Goal: Information Seeking & Learning: Learn about a topic

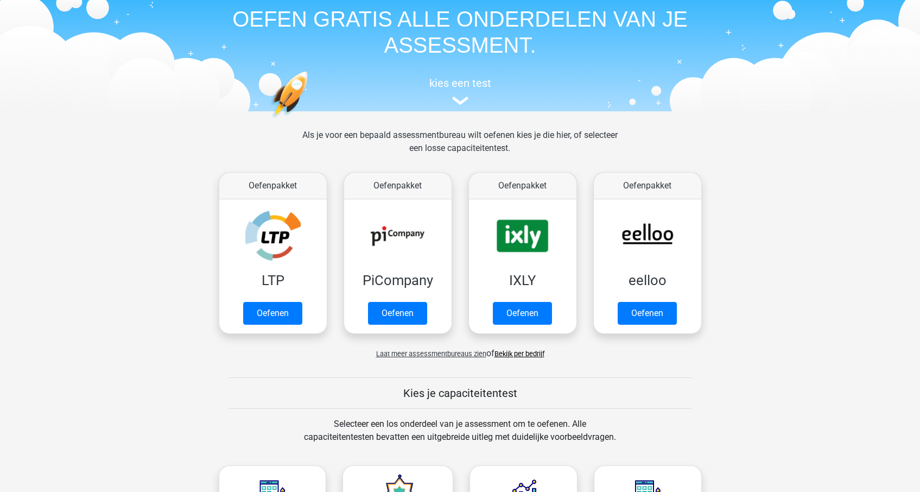
scroll to position [63, 0]
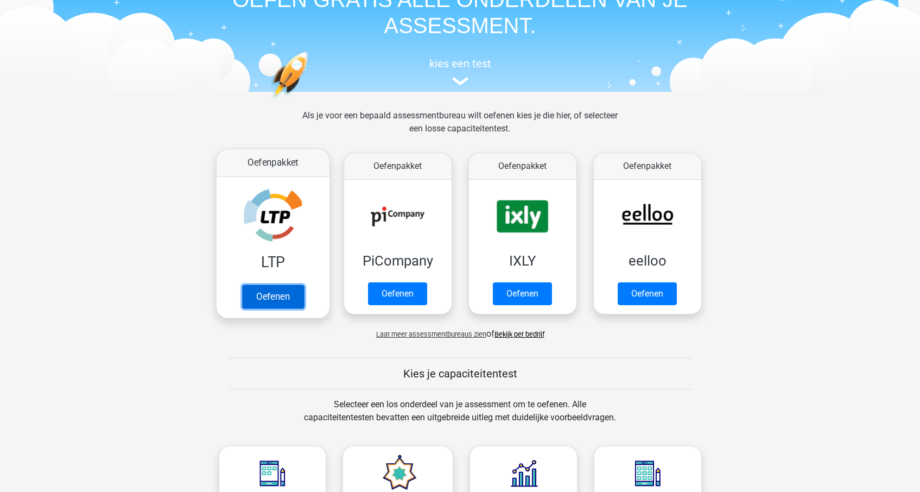
click at [293, 295] on link "Oefenen" at bounding box center [273, 296] width 62 height 24
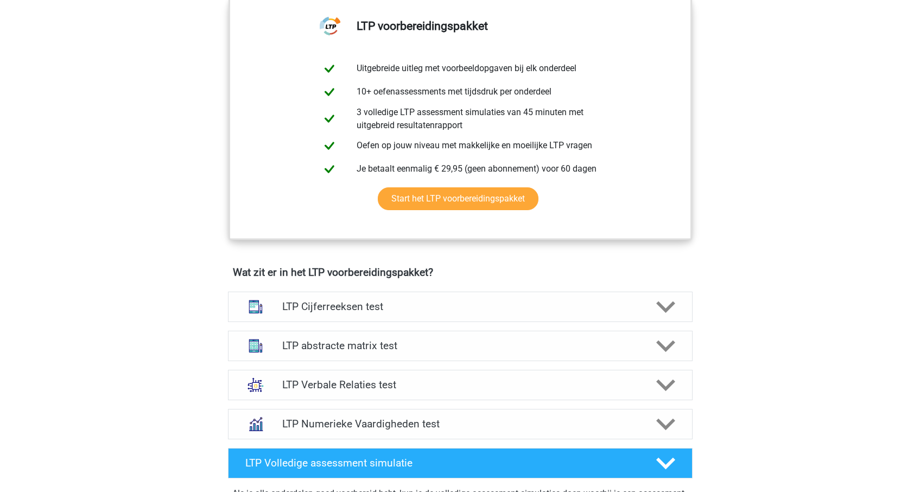
scroll to position [617, 0]
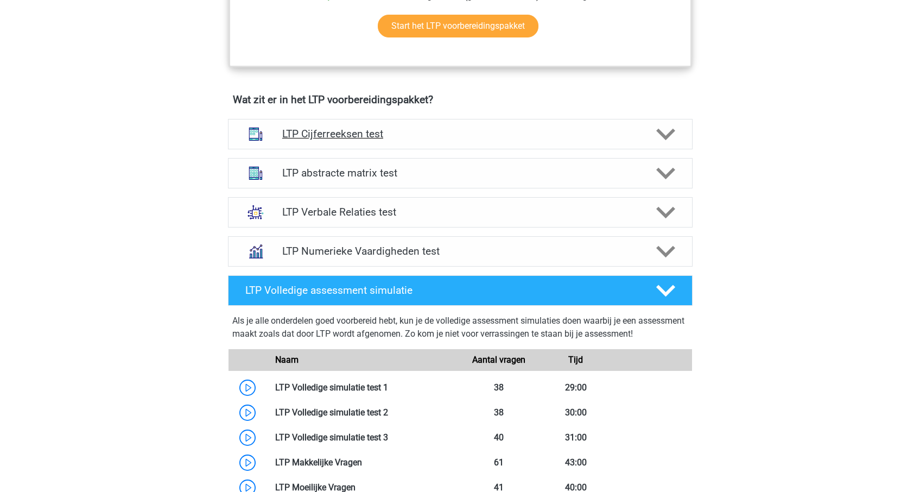
click at [387, 135] on h4 "LTP Cijferreeksen test" at bounding box center [459, 134] width 355 height 12
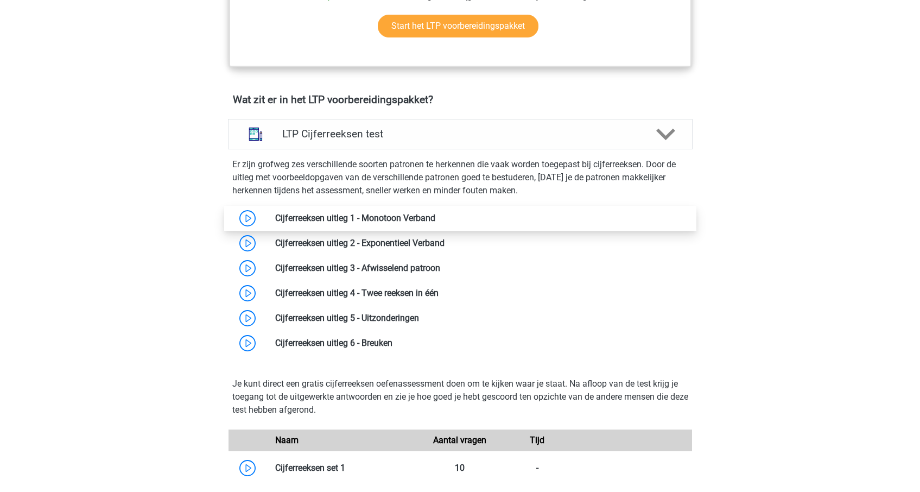
click at [435, 219] on link at bounding box center [435, 218] width 0 height 10
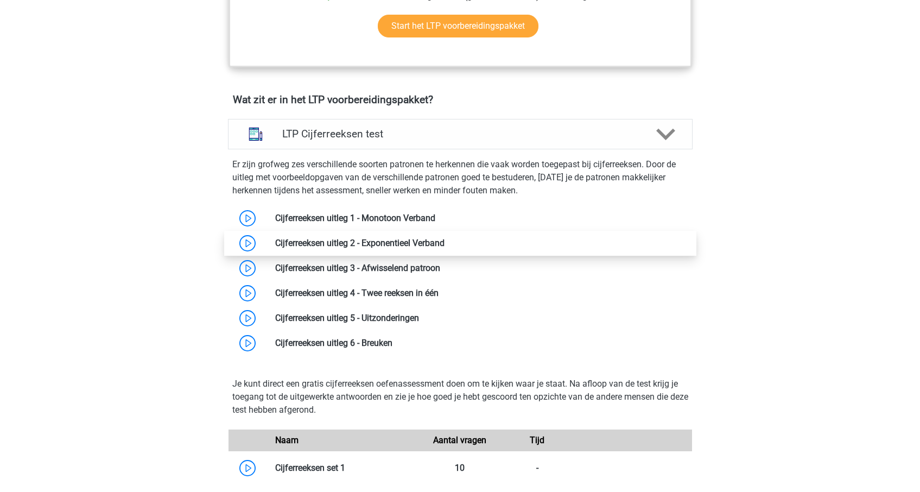
click at [444, 243] on link at bounding box center [444, 243] width 0 height 10
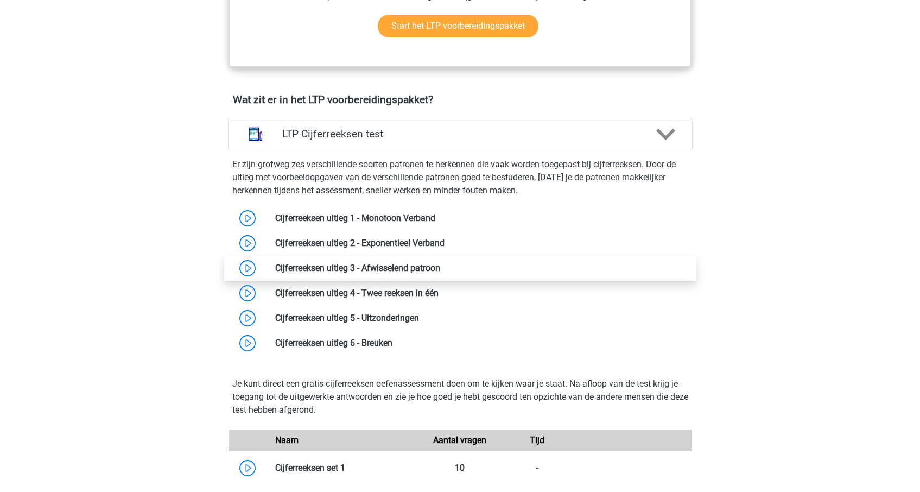
click at [440, 265] on link at bounding box center [440, 268] width 0 height 10
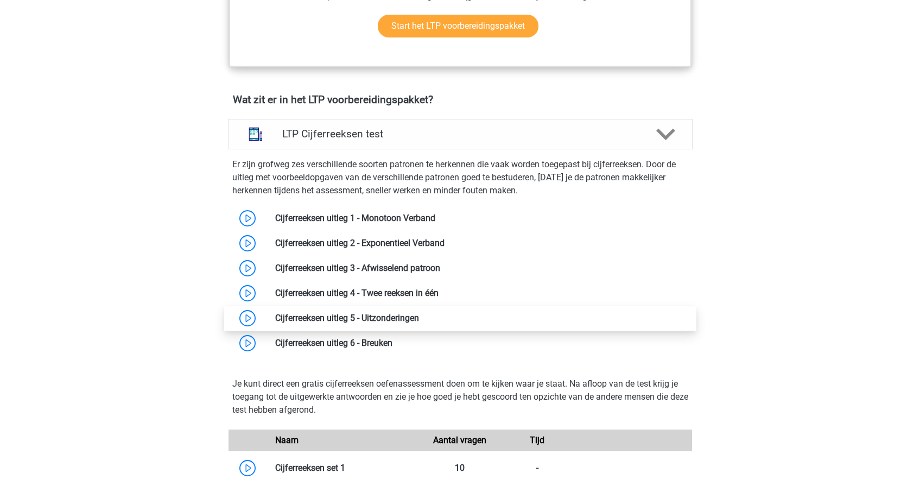
click at [419, 313] on link at bounding box center [419, 318] width 0 height 10
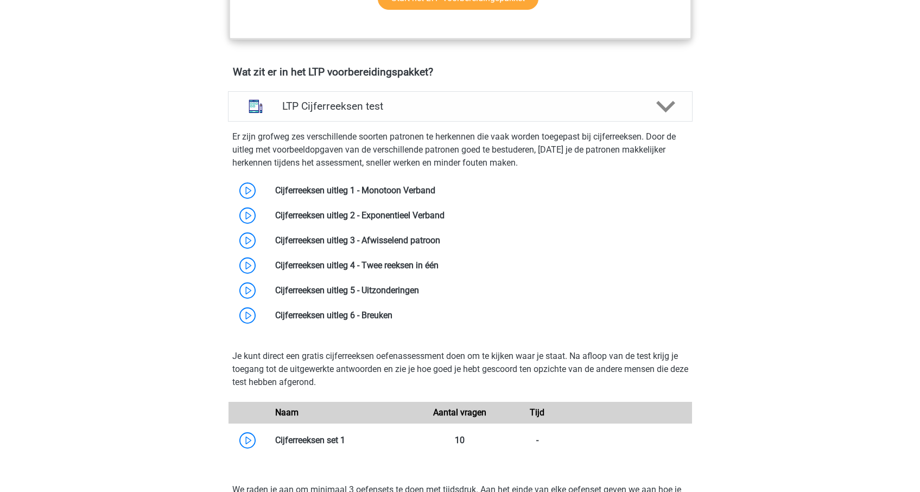
scroll to position [645, 0]
click at [419, 285] on link at bounding box center [419, 289] width 0 height 10
click at [392, 314] on link at bounding box center [392, 314] width 0 height 10
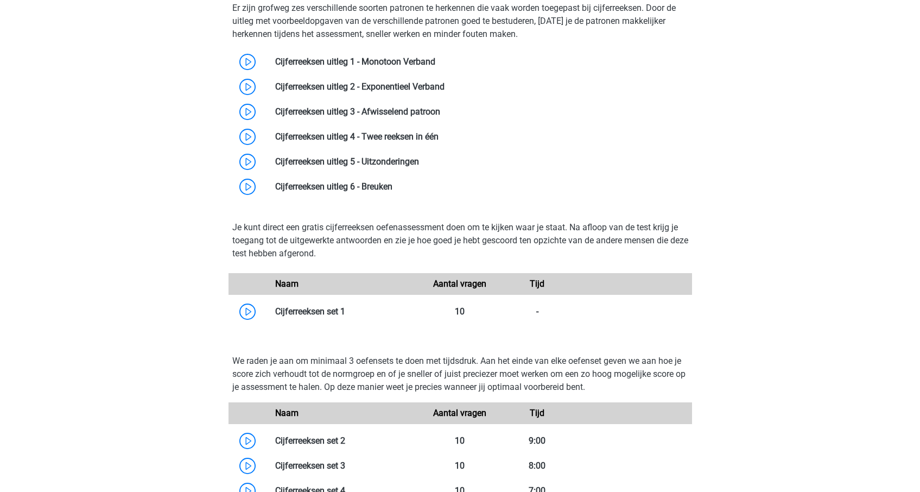
scroll to position [801, 0]
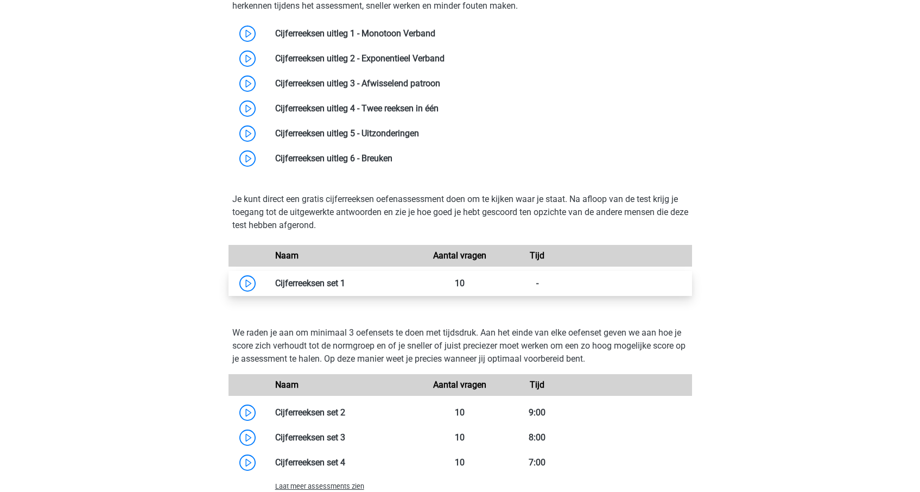
click at [345, 287] on link at bounding box center [345, 283] width 0 height 10
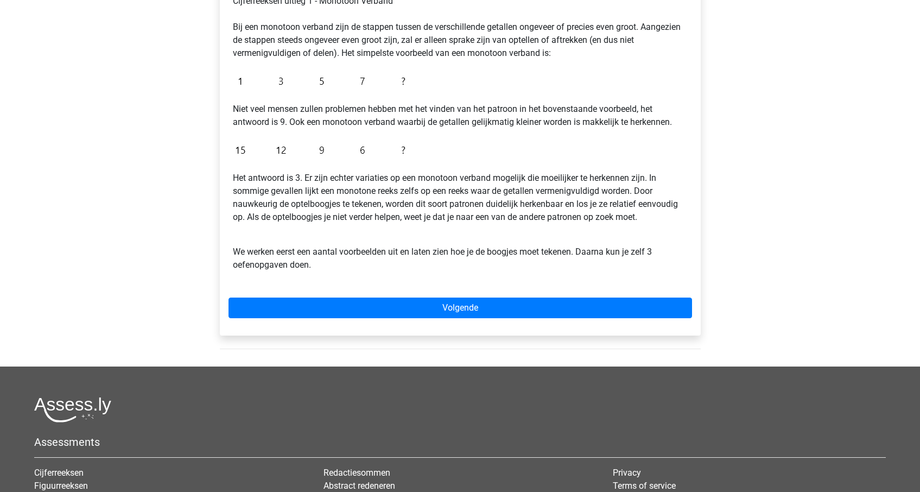
scroll to position [220, 0]
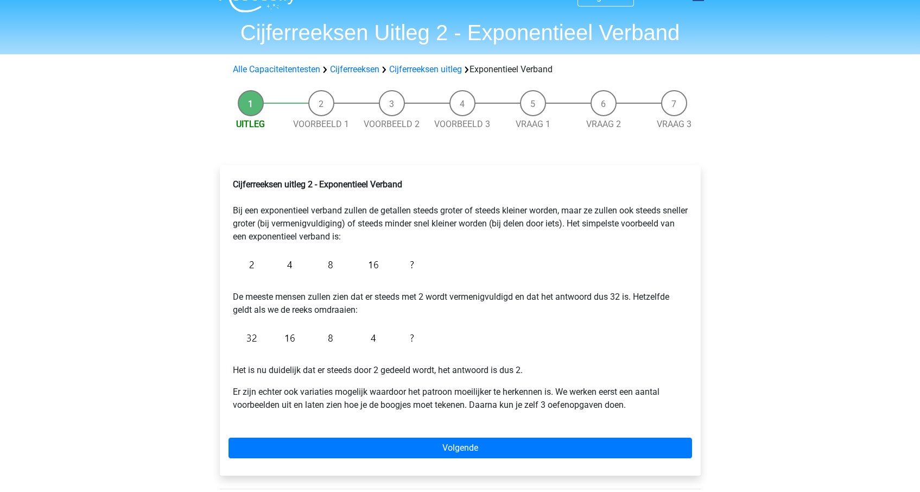
scroll to position [33, 0]
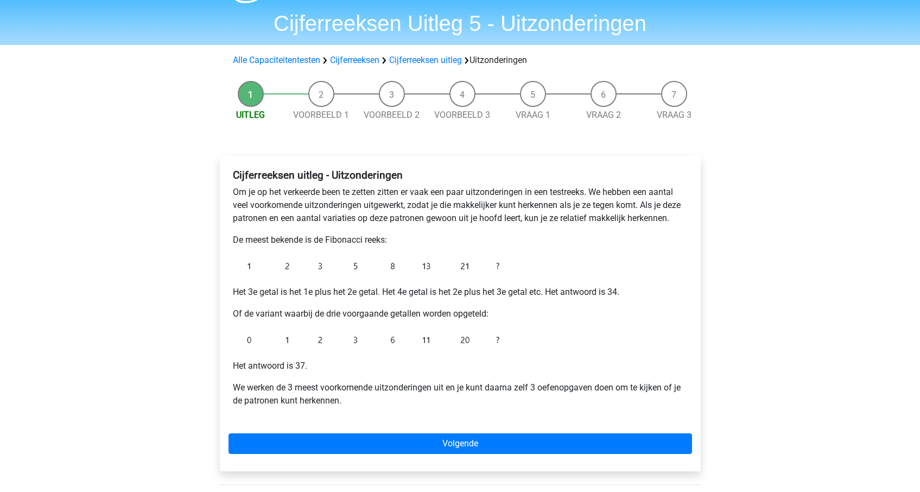
scroll to position [33, 0]
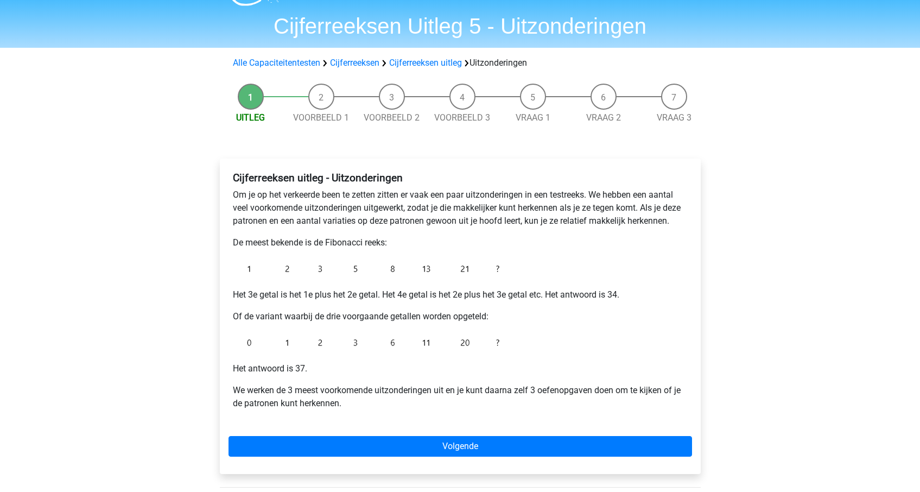
scroll to position [30, 0]
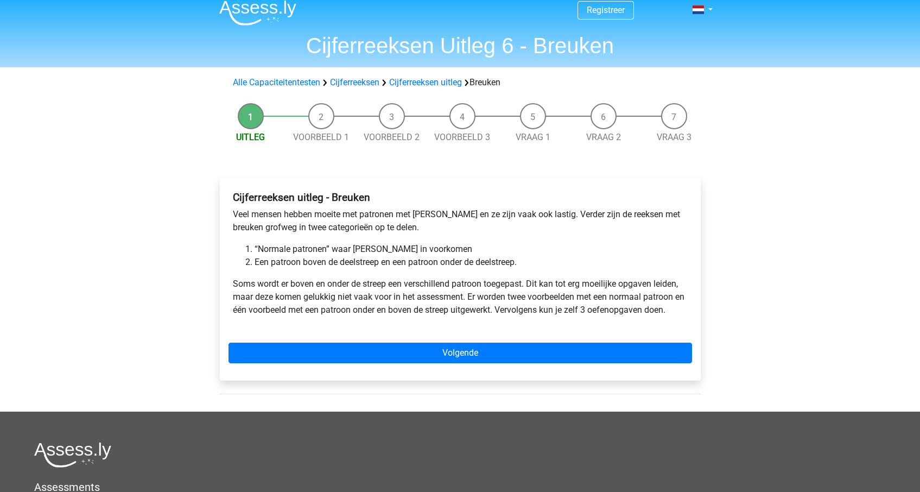
scroll to position [10, 0]
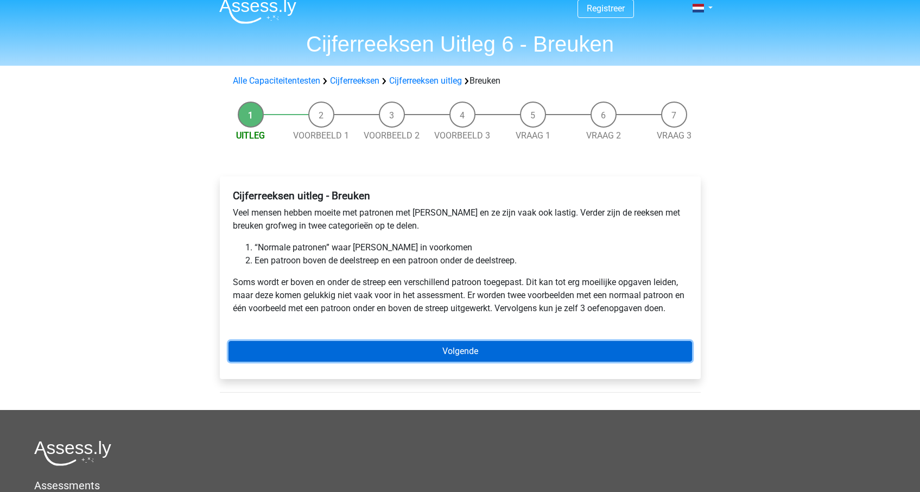
click at [406, 351] on link "Volgende" at bounding box center [459, 351] width 463 height 21
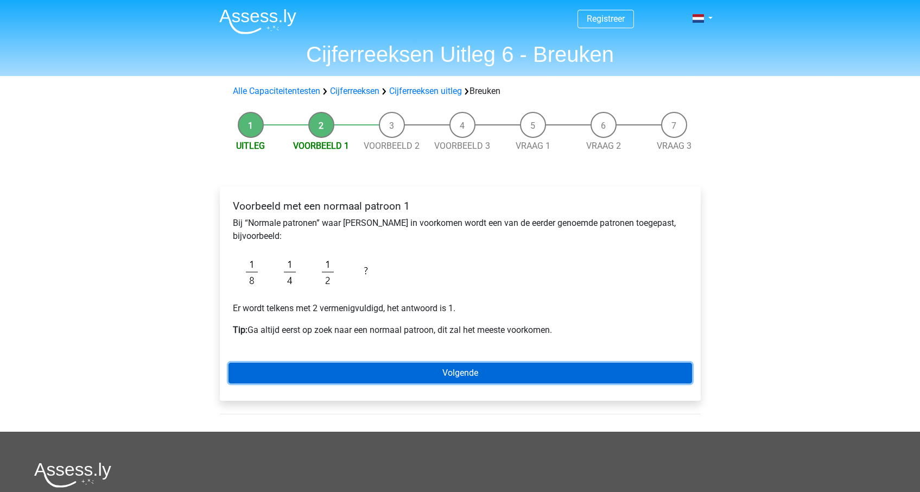
click at [403, 368] on link "Volgende" at bounding box center [459, 373] width 463 height 21
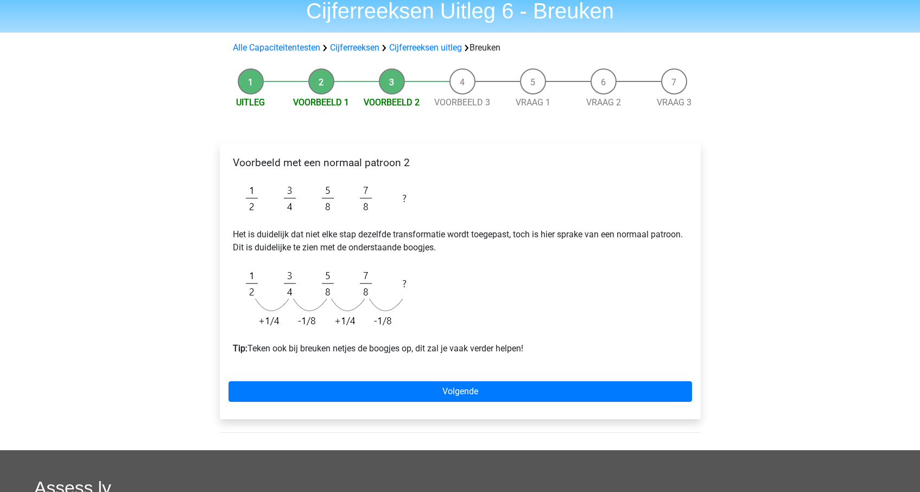
scroll to position [44, 0]
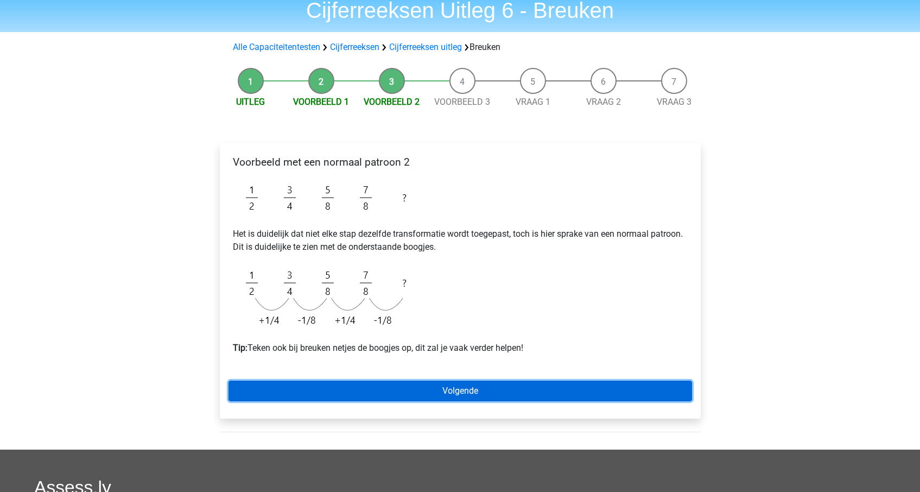
click at [398, 390] on link "Volgende" at bounding box center [459, 390] width 463 height 21
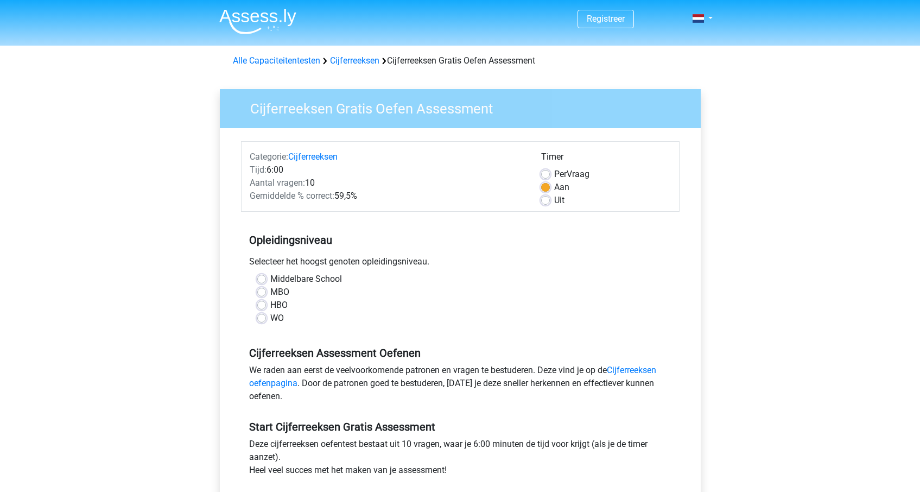
click at [270, 307] on label "HBO" at bounding box center [278, 304] width 17 height 13
click at [261, 307] on input "HBO" at bounding box center [261, 303] width 9 height 11
radio input "true"
click at [554, 201] on label "Uit" at bounding box center [559, 200] width 10 height 13
click at [547, 201] on input "Uit" at bounding box center [545, 199] width 9 height 11
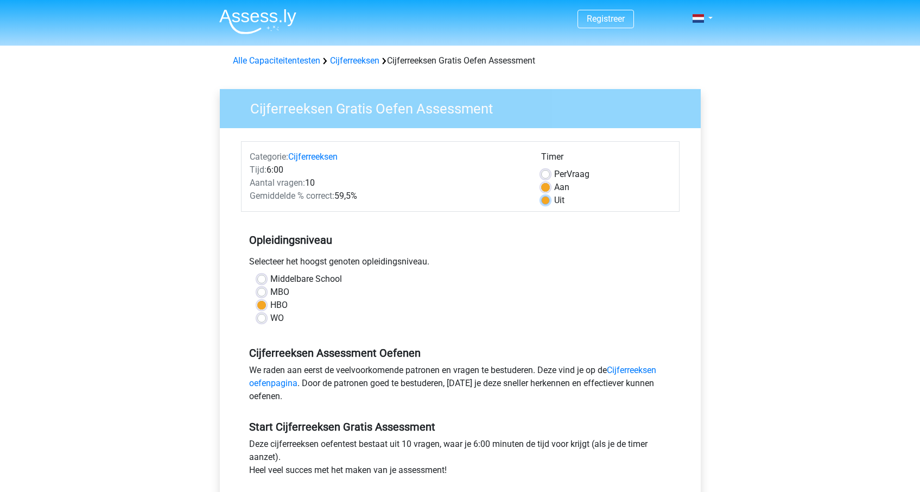
radio input "true"
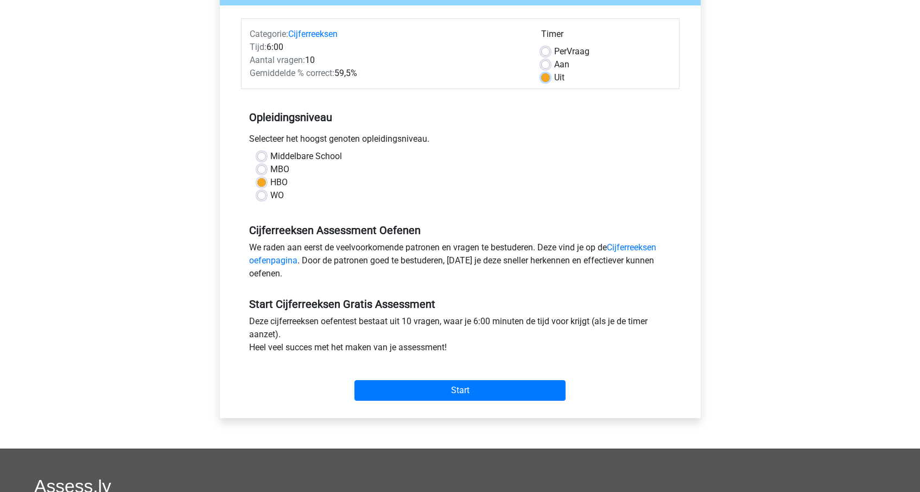
scroll to position [126, 0]
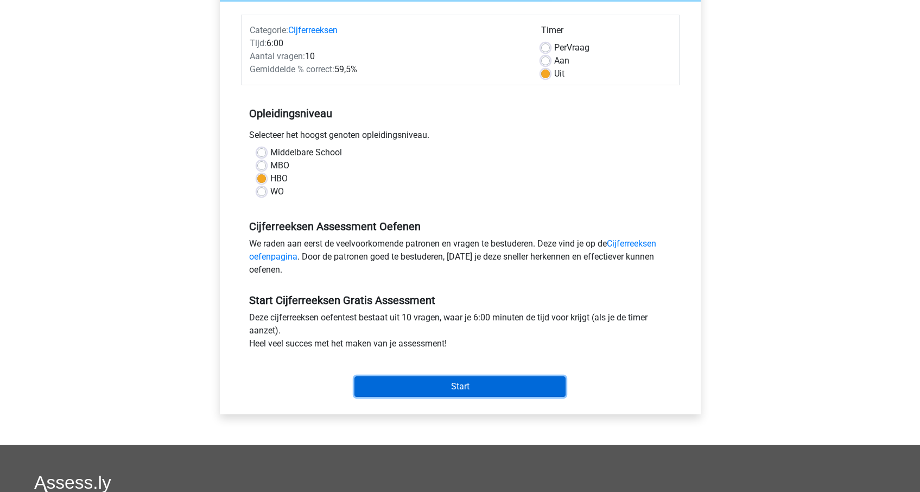
click at [456, 393] on input "Start" at bounding box center [459, 386] width 211 height 21
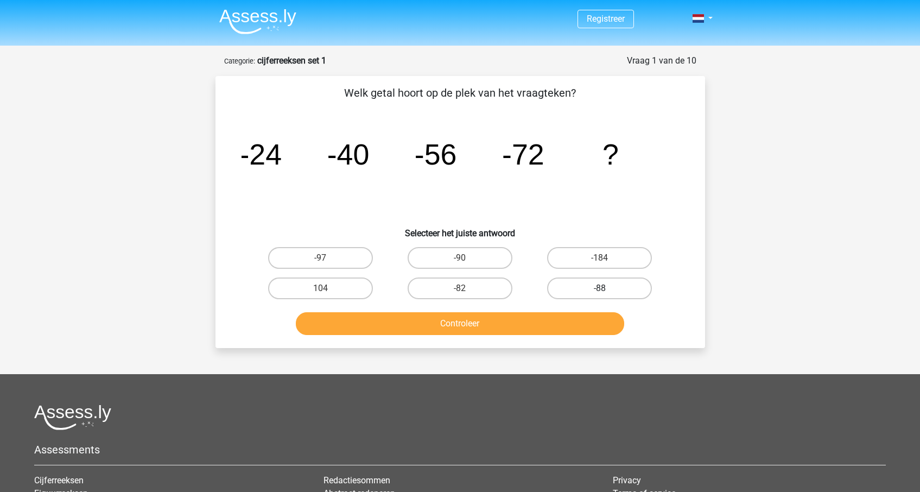
click at [608, 290] on label "-88" at bounding box center [599, 288] width 105 height 22
click at [607, 290] on input "-88" at bounding box center [603, 291] width 7 height 7
radio input "true"
click at [530, 323] on button "Controleer" at bounding box center [460, 323] width 328 height 23
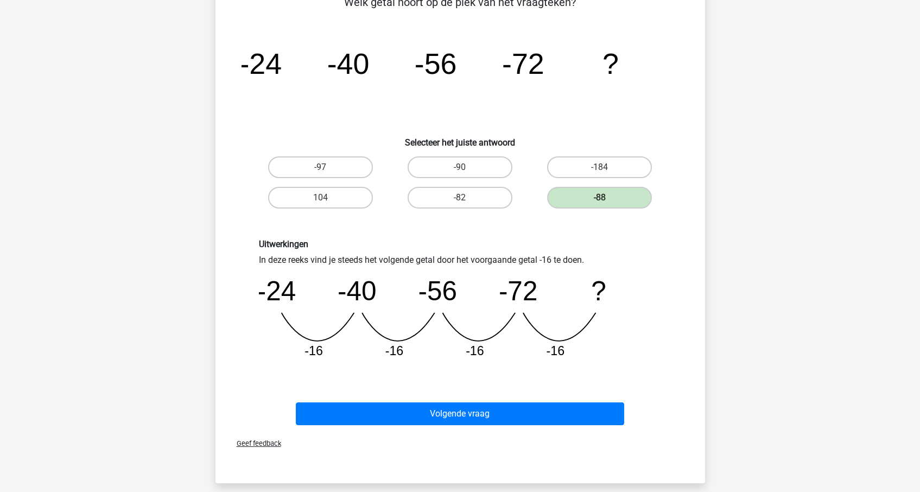
scroll to position [163, 0]
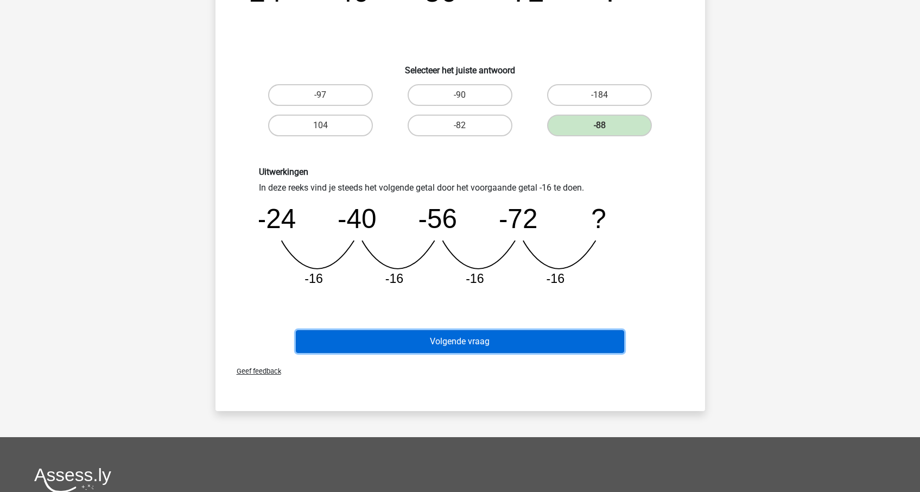
click at [515, 333] on button "Volgende vraag" at bounding box center [460, 341] width 328 height 23
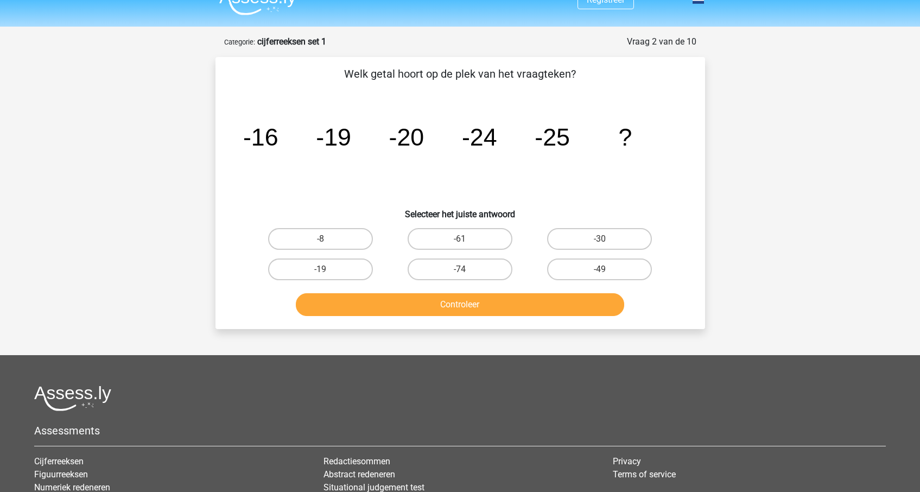
scroll to position [9, 0]
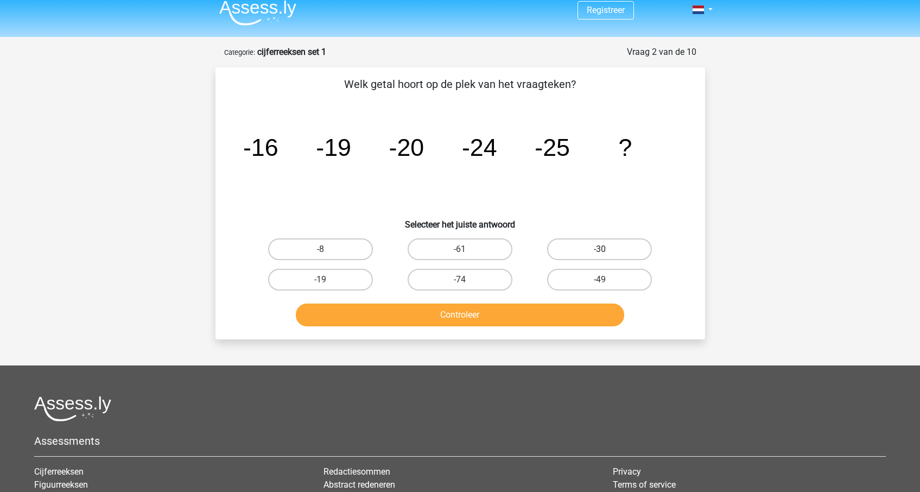
click at [576, 252] on label "-30" at bounding box center [599, 249] width 105 height 22
click at [600, 252] on input "-30" at bounding box center [603, 252] width 7 height 7
radio input "true"
click at [483, 310] on button "Controleer" at bounding box center [460, 314] width 328 height 23
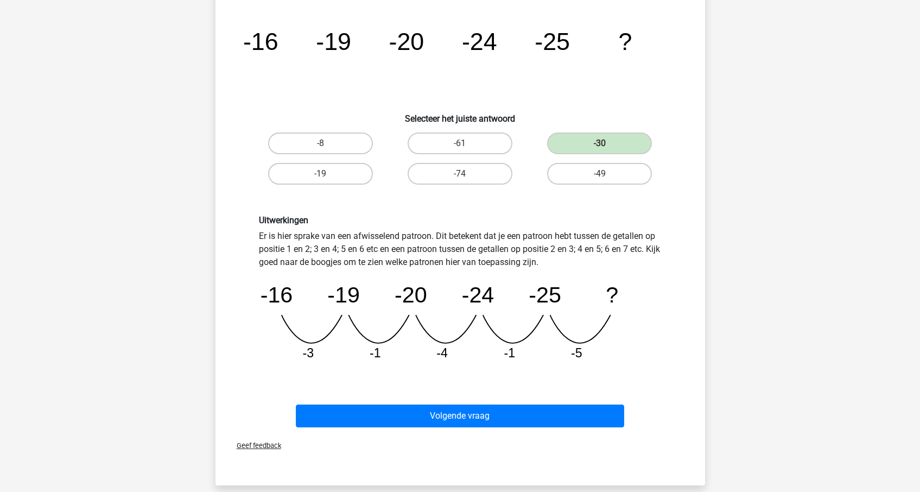
scroll to position [123, 0]
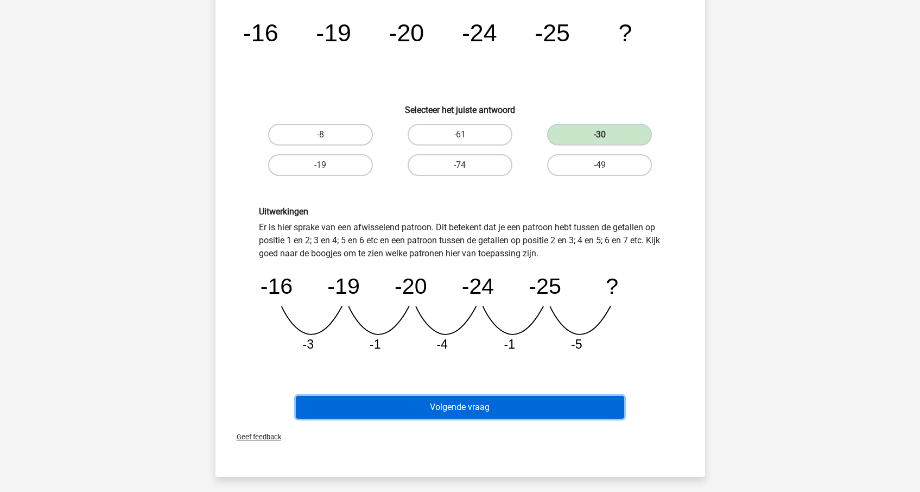
click at [490, 408] on button "Volgende vraag" at bounding box center [460, 407] width 328 height 23
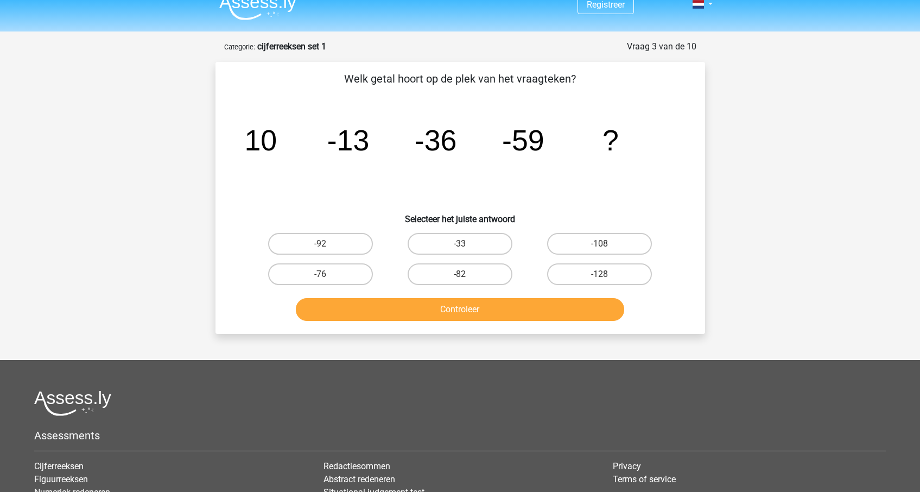
scroll to position [0, 0]
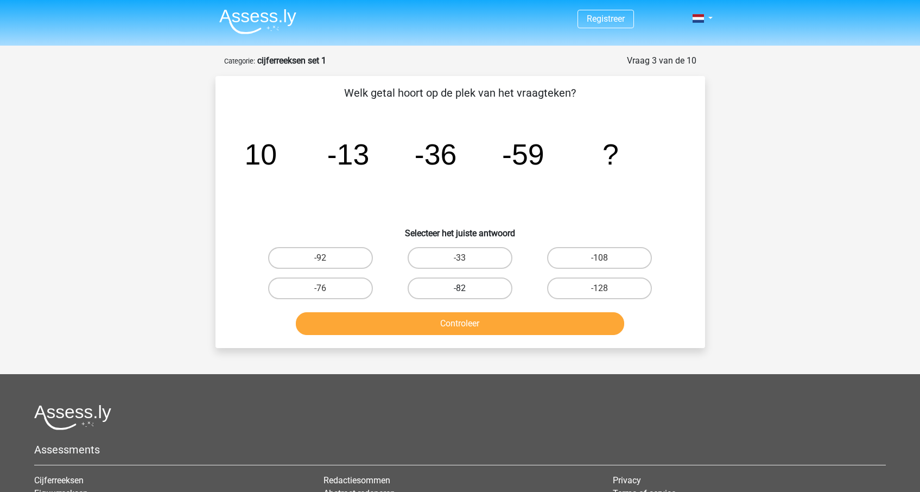
click at [441, 291] on label "-82" at bounding box center [460, 288] width 105 height 22
click at [460, 291] on input "-82" at bounding box center [463, 291] width 7 height 7
radio input "true"
click at [453, 318] on button "Controleer" at bounding box center [460, 323] width 328 height 23
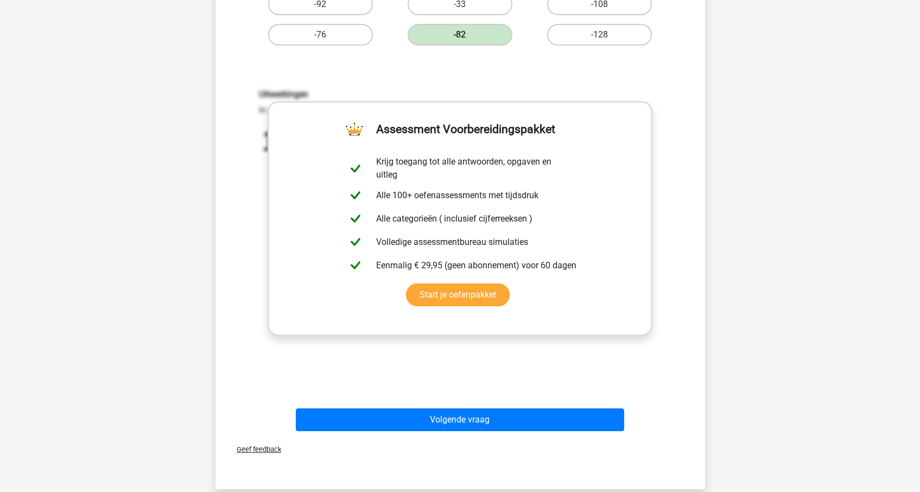
scroll to position [263, 0]
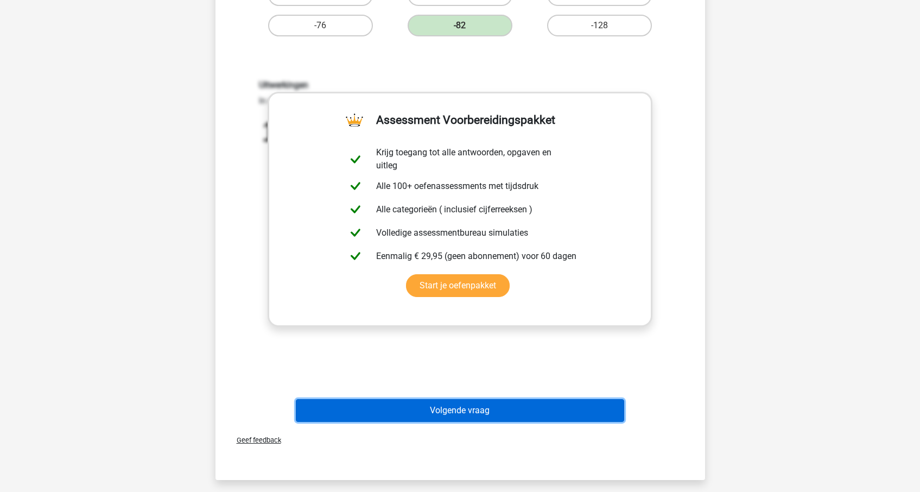
click at [458, 404] on button "Volgende vraag" at bounding box center [460, 410] width 328 height 23
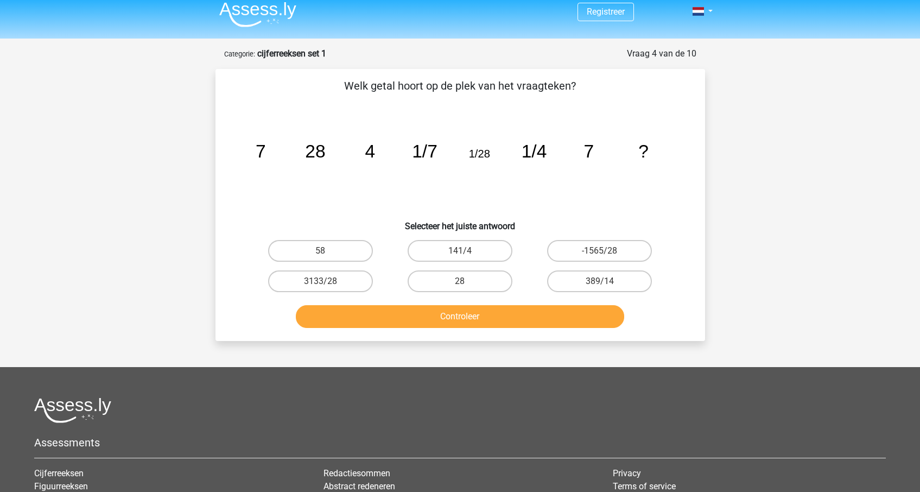
scroll to position [0, 0]
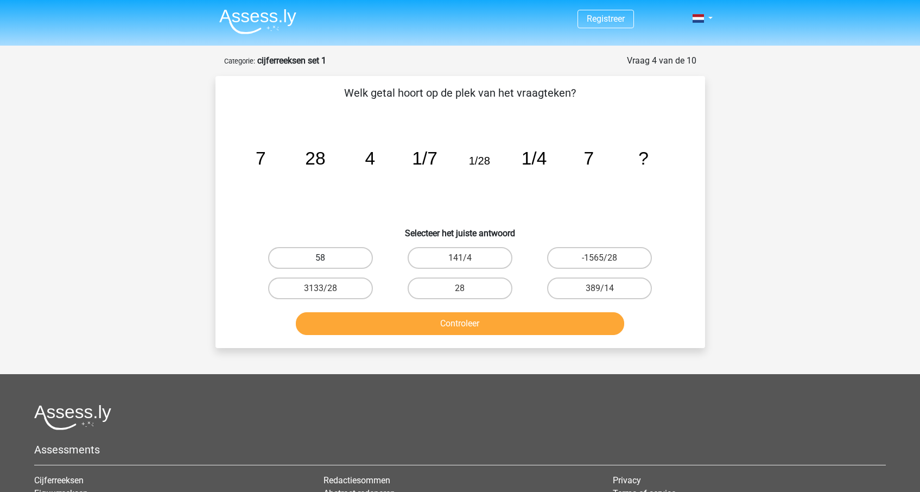
click at [340, 250] on label "58" at bounding box center [320, 258] width 105 height 22
click at [327, 258] on input "58" at bounding box center [323, 261] width 7 height 7
radio input "true"
click at [404, 315] on button "Controleer" at bounding box center [460, 323] width 328 height 23
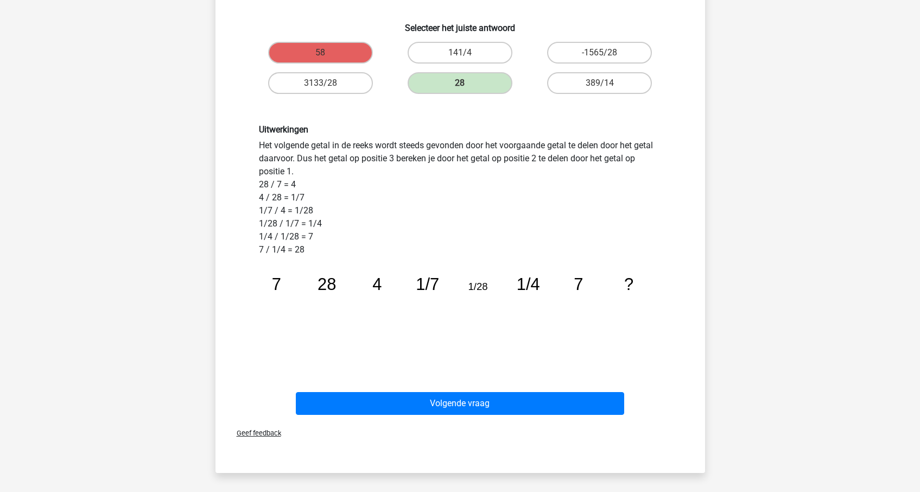
scroll to position [262, 0]
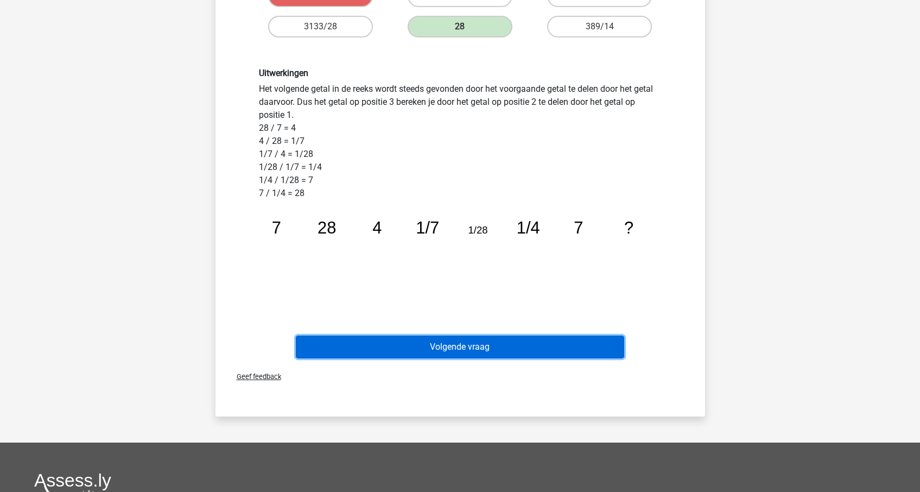
click at [468, 342] on button "Volgende vraag" at bounding box center [460, 346] width 328 height 23
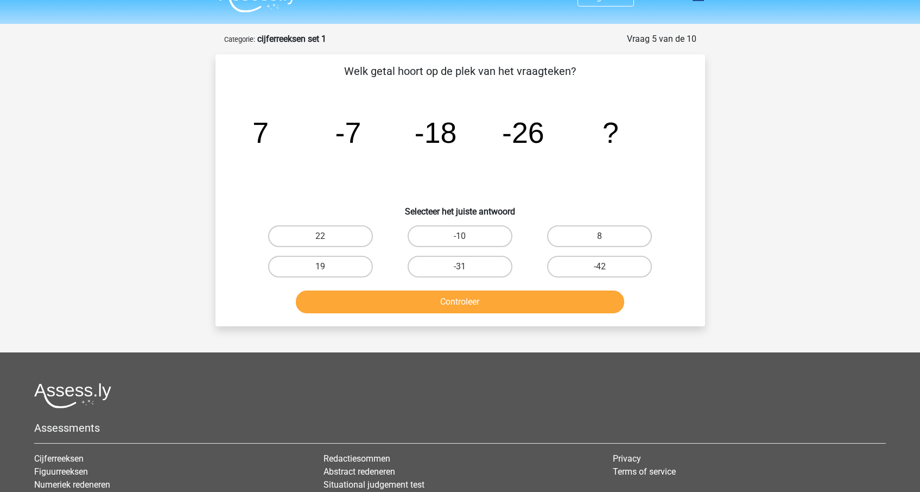
scroll to position [21, 0]
click at [479, 269] on label "-31" at bounding box center [460, 267] width 105 height 22
click at [467, 269] on input "-31" at bounding box center [463, 270] width 7 height 7
radio input "true"
click at [477, 287] on div "Controleer" at bounding box center [460, 300] width 455 height 36
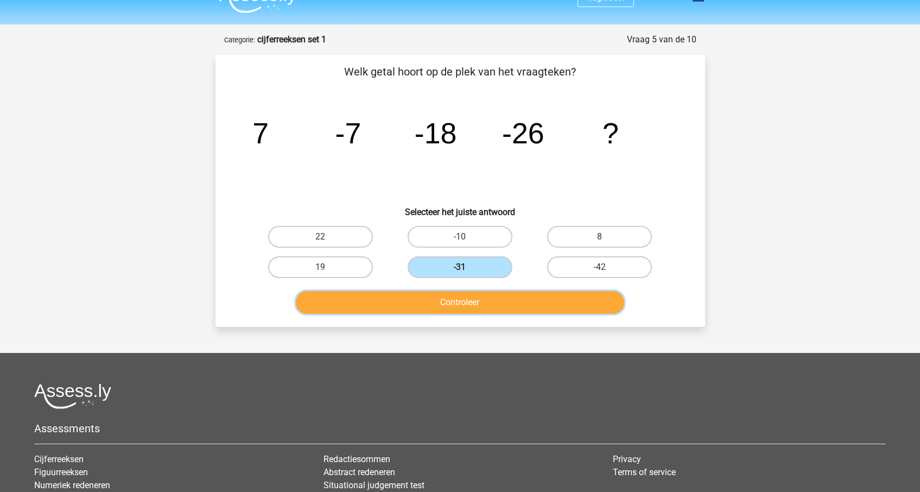
click at [477, 299] on button "Controleer" at bounding box center [460, 302] width 328 height 23
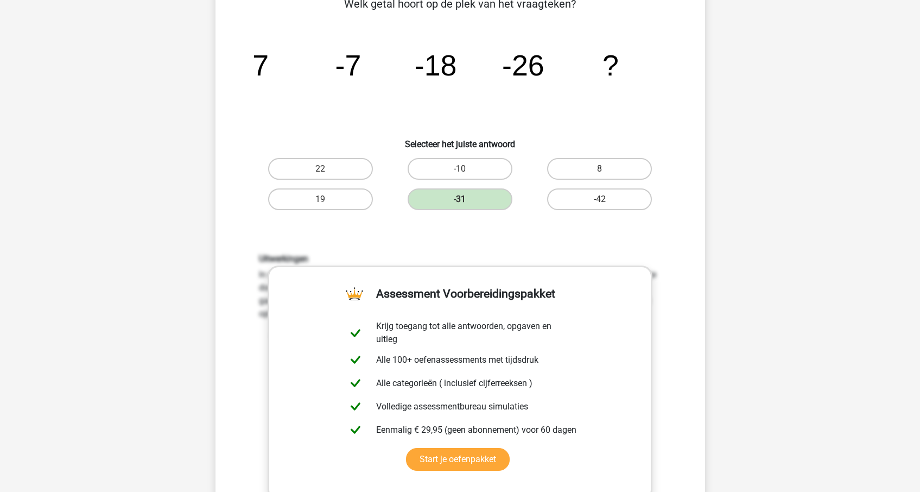
scroll to position [269, 0]
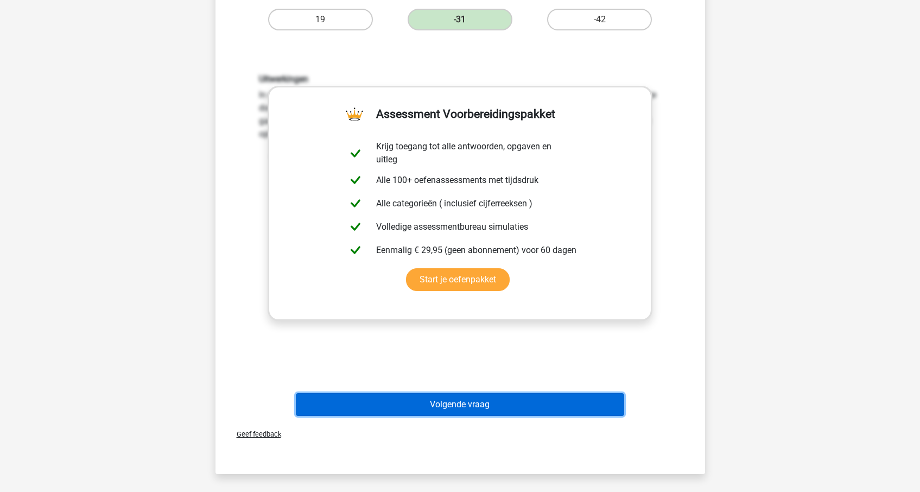
click at [482, 410] on button "Volgende vraag" at bounding box center [460, 404] width 328 height 23
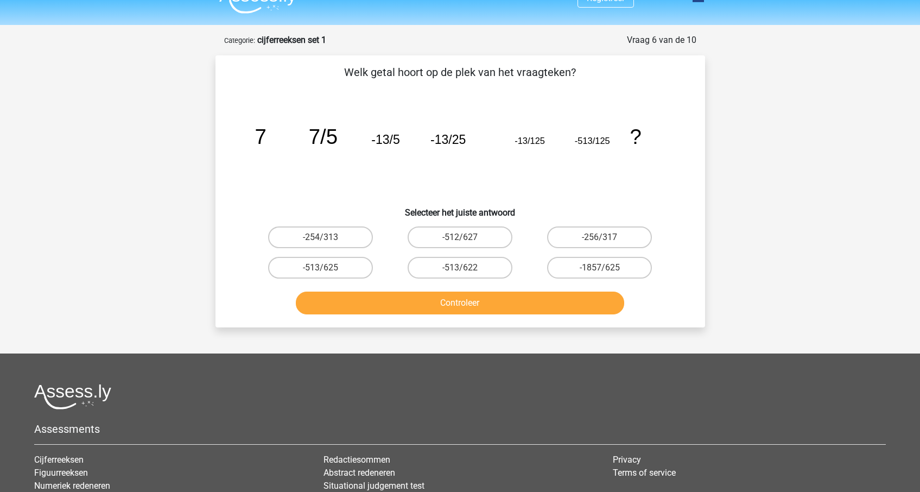
scroll to position [0, 0]
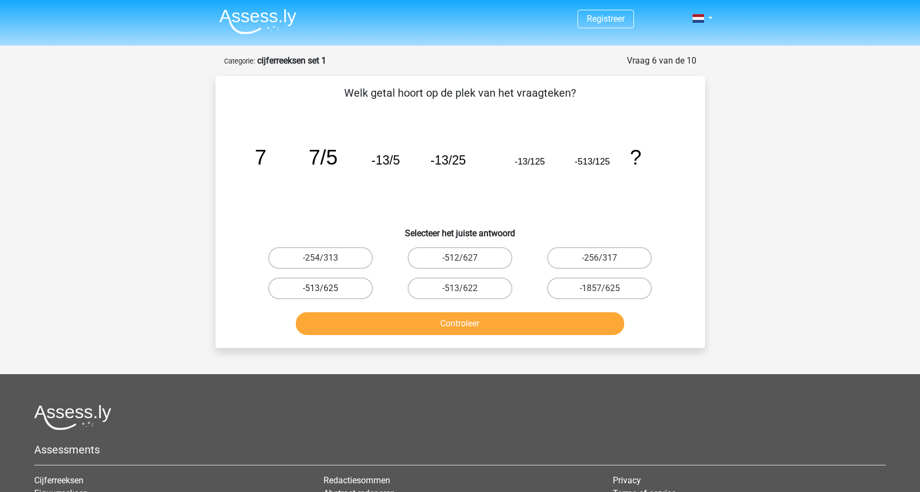
click at [347, 281] on label "-513/625" at bounding box center [320, 288] width 105 height 22
click at [327, 288] on input "-513/625" at bounding box center [323, 291] width 7 height 7
radio input "true"
click at [407, 320] on button "Controleer" at bounding box center [460, 323] width 328 height 23
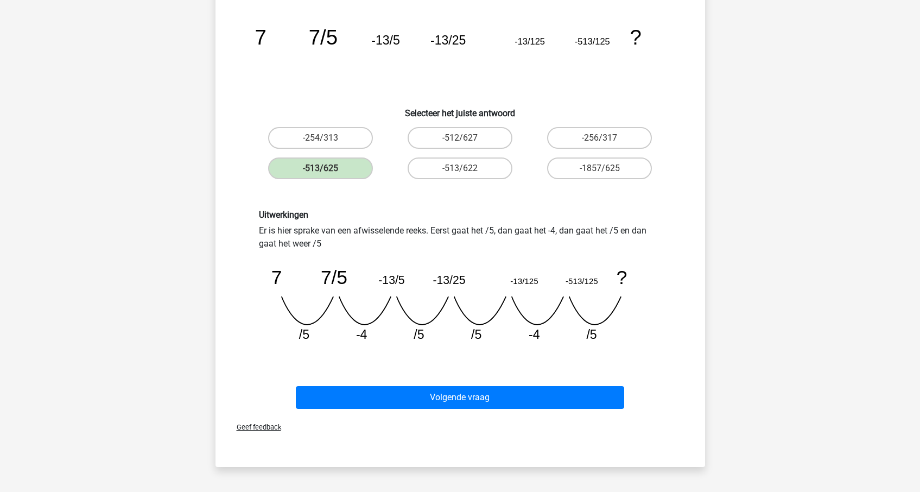
scroll to position [123, 0]
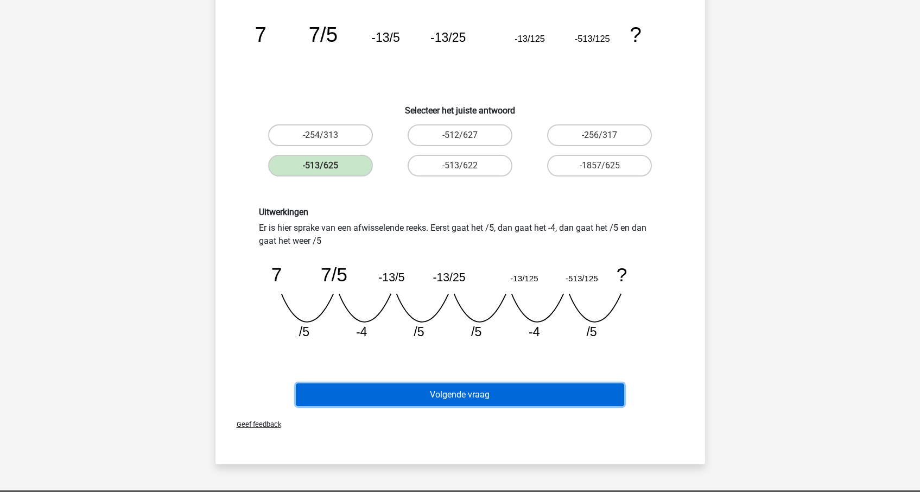
click at [522, 389] on button "Volgende vraag" at bounding box center [460, 394] width 328 height 23
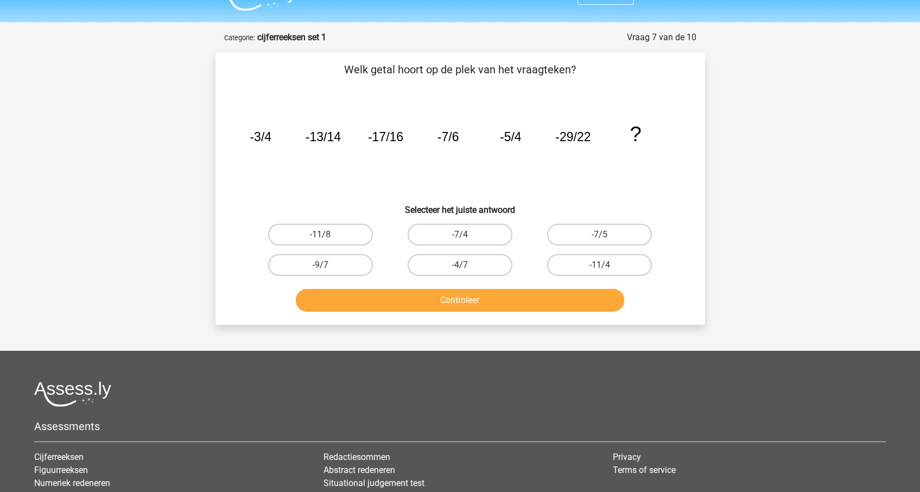
scroll to position [30, 0]
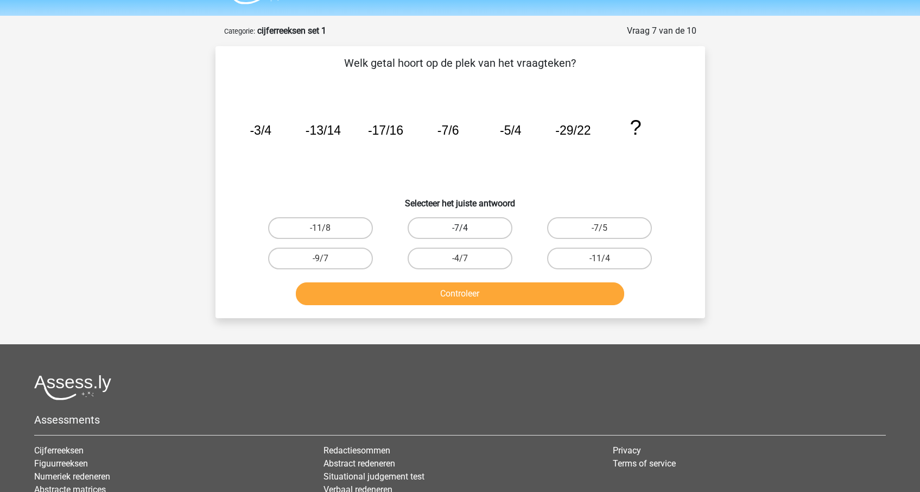
click at [485, 224] on label "-7/4" at bounding box center [460, 228] width 105 height 22
click at [467, 228] on input "-7/4" at bounding box center [463, 231] width 7 height 7
radio input "true"
click at [482, 289] on button "Controleer" at bounding box center [460, 293] width 328 height 23
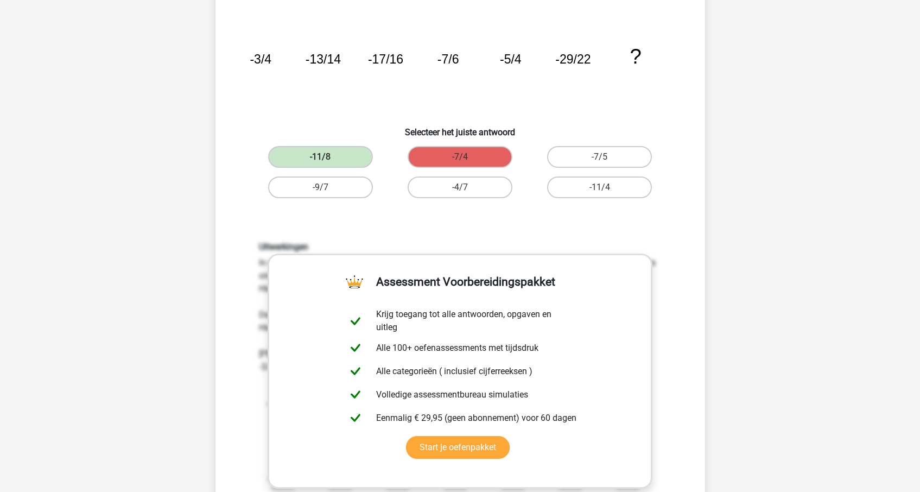
scroll to position [331, 0]
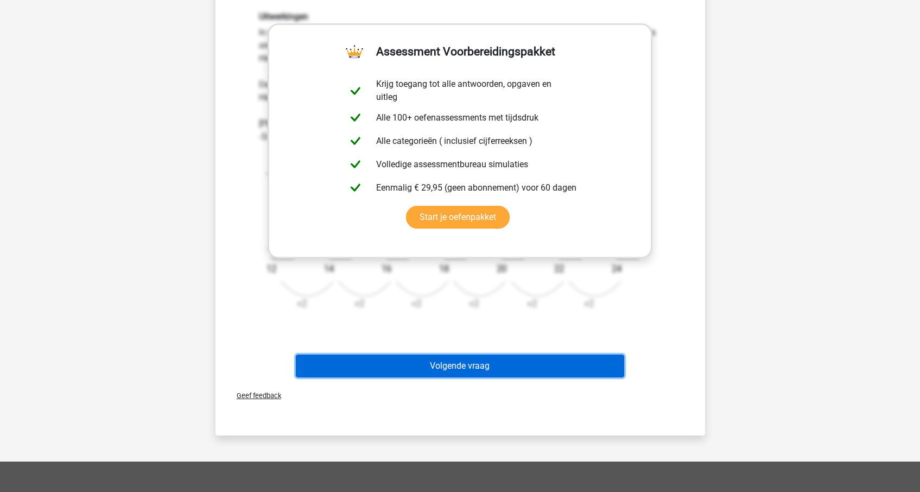
click at [458, 364] on button "Volgende vraag" at bounding box center [460, 365] width 328 height 23
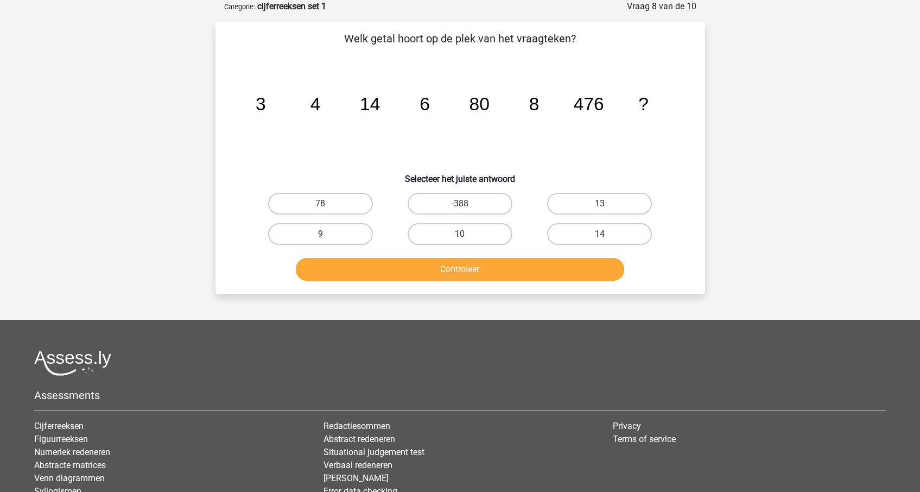
scroll to position [0, 0]
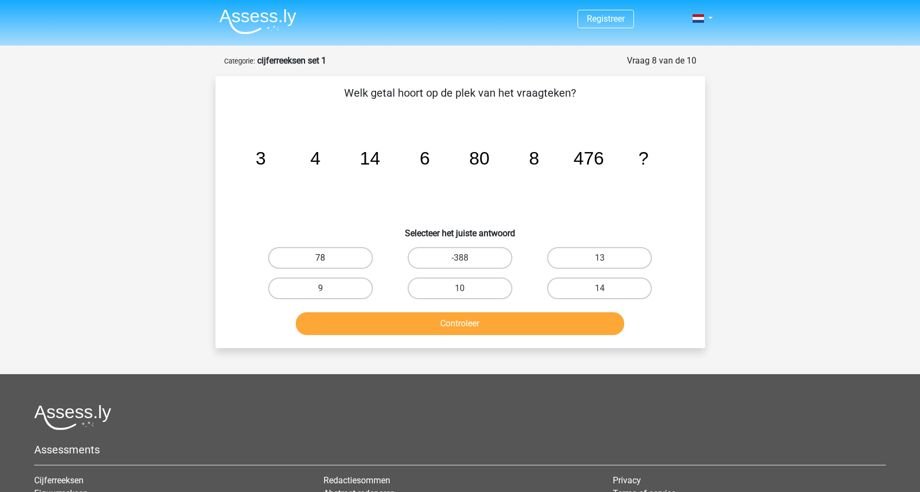
click at [328, 255] on label "78" at bounding box center [320, 258] width 105 height 22
click at [327, 258] on input "78" at bounding box center [323, 261] width 7 height 7
radio input "true"
click at [370, 318] on button "Controleer" at bounding box center [460, 323] width 328 height 23
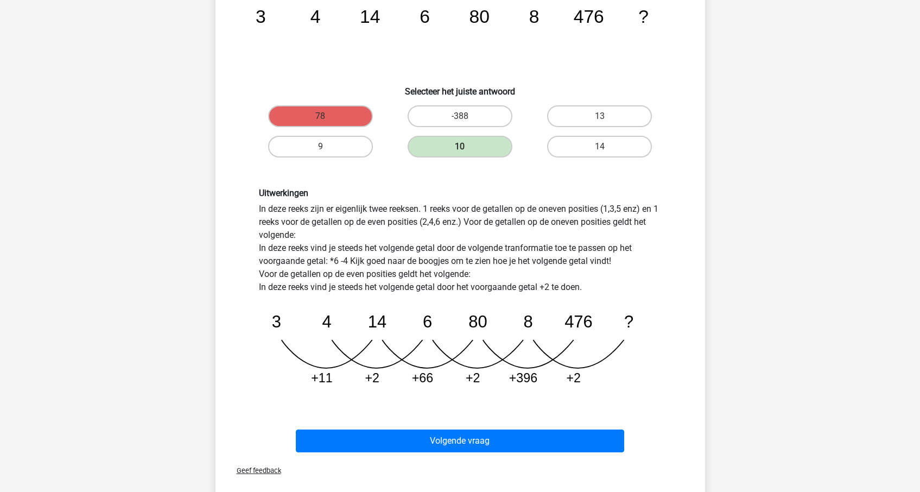
scroll to position [143, 0]
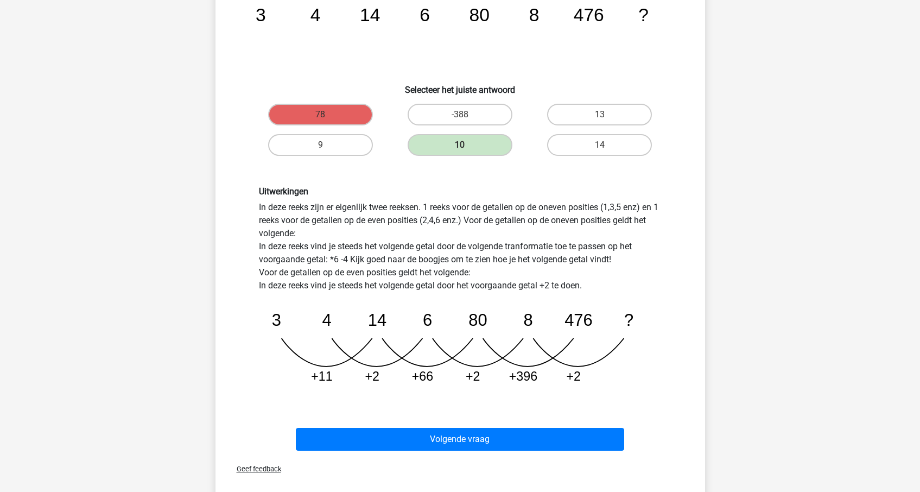
click at [373, 450] on div "Volgende vraag" at bounding box center [460, 441] width 419 height 27
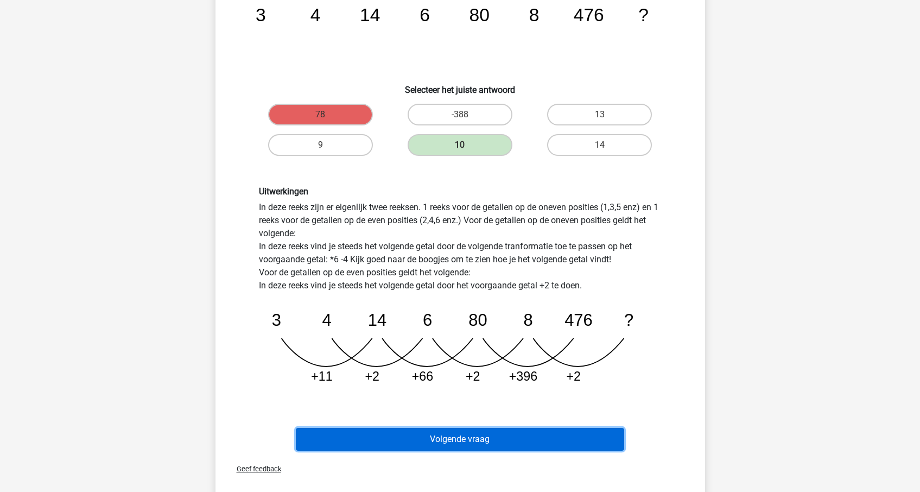
click at [374, 445] on button "Volgende vraag" at bounding box center [460, 439] width 328 height 23
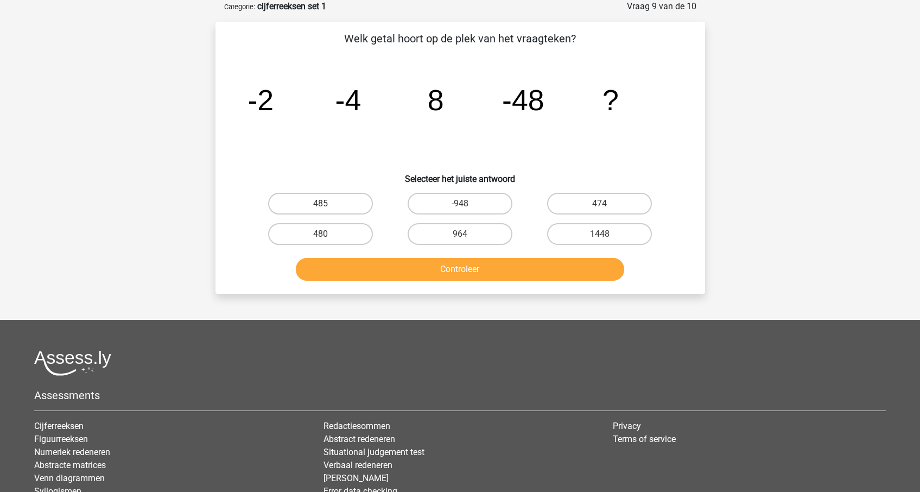
scroll to position [0, 0]
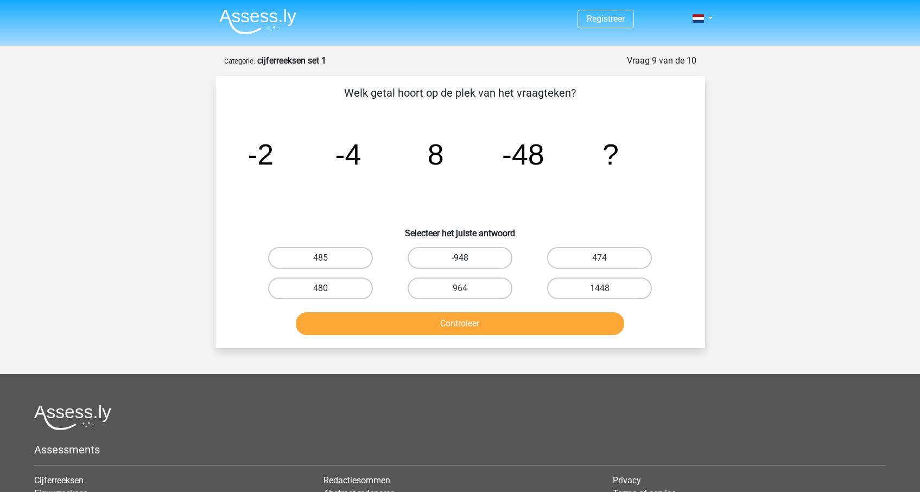
click at [468, 258] on label "-948" at bounding box center [460, 258] width 105 height 22
click at [467, 258] on input "-948" at bounding box center [463, 261] width 7 height 7
radio input "true"
click at [472, 319] on button "Controleer" at bounding box center [460, 323] width 328 height 23
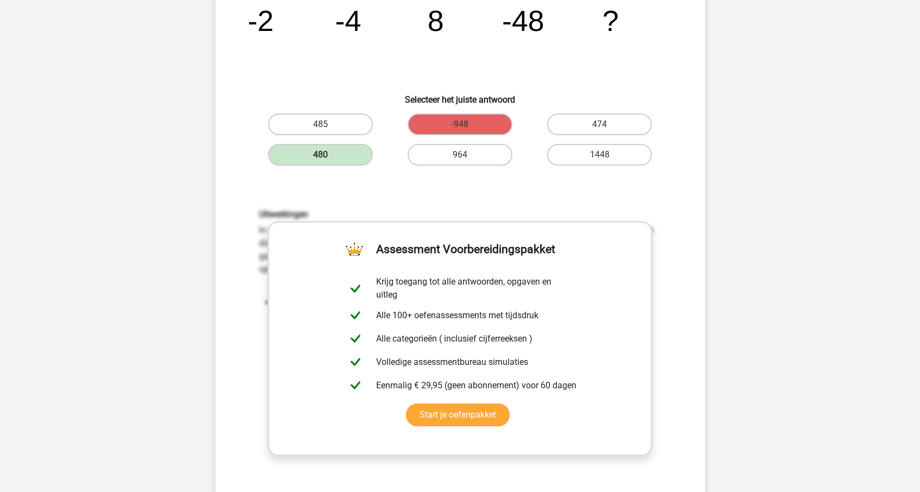
scroll to position [136, 0]
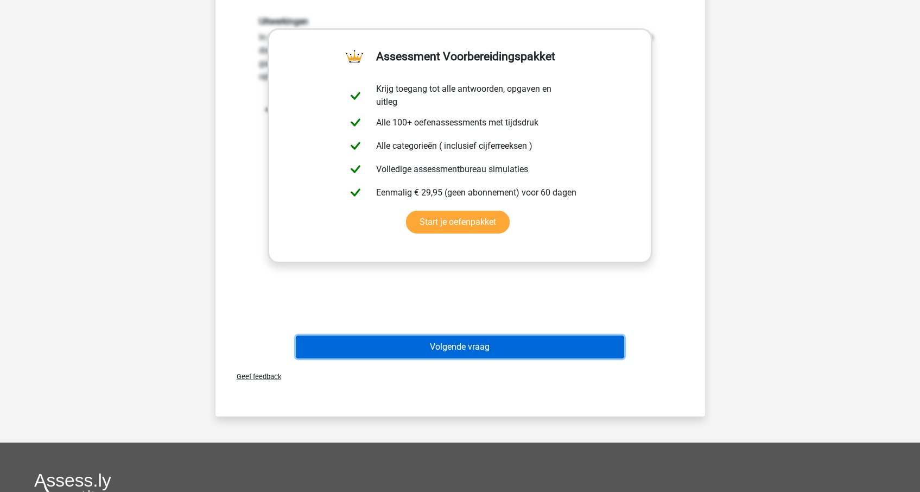
click at [476, 339] on button "Volgende vraag" at bounding box center [460, 346] width 328 height 23
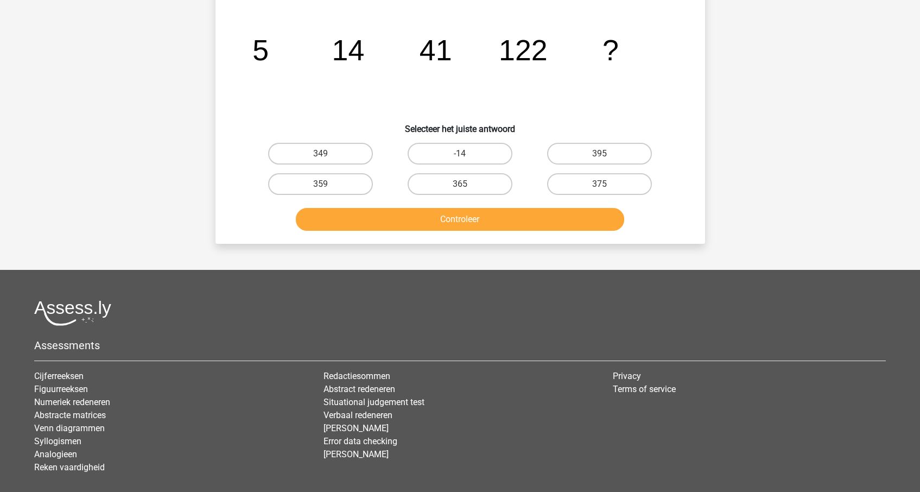
scroll to position [54, 0]
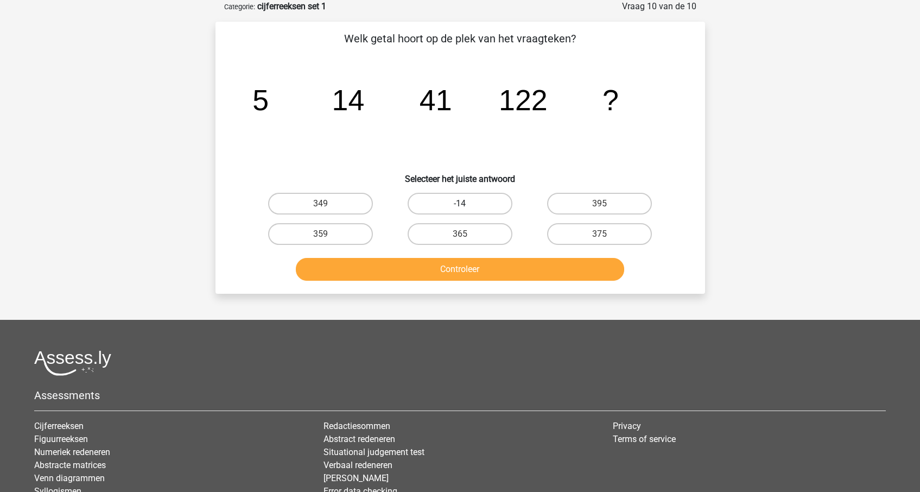
click at [453, 206] on label "-14" at bounding box center [460, 204] width 105 height 22
click at [460, 206] on input "-14" at bounding box center [463, 207] width 7 height 7
radio input "true"
click at [464, 255] on div "Controleer" at bounding box center [460, 267] width 455 height 36
click at [464, 269] on button "Controleer" at bounding box center [460, 269] width 328 height 23
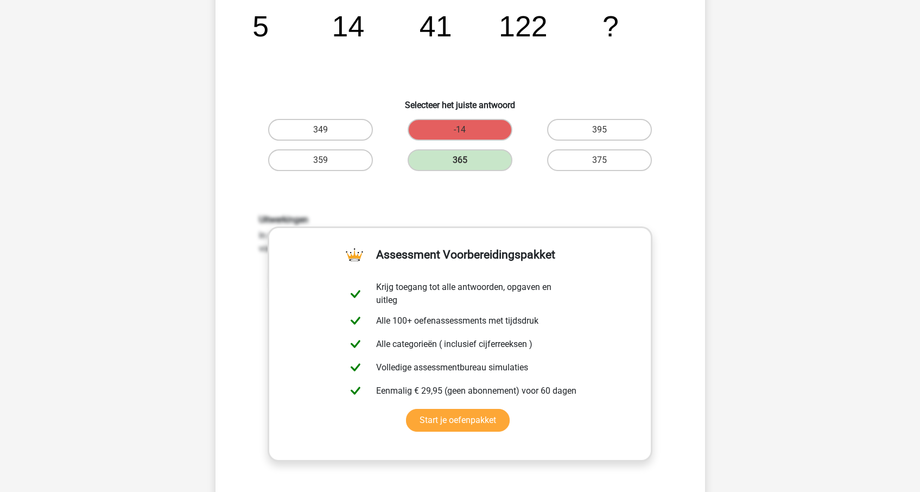
scroll to position [324, 0]
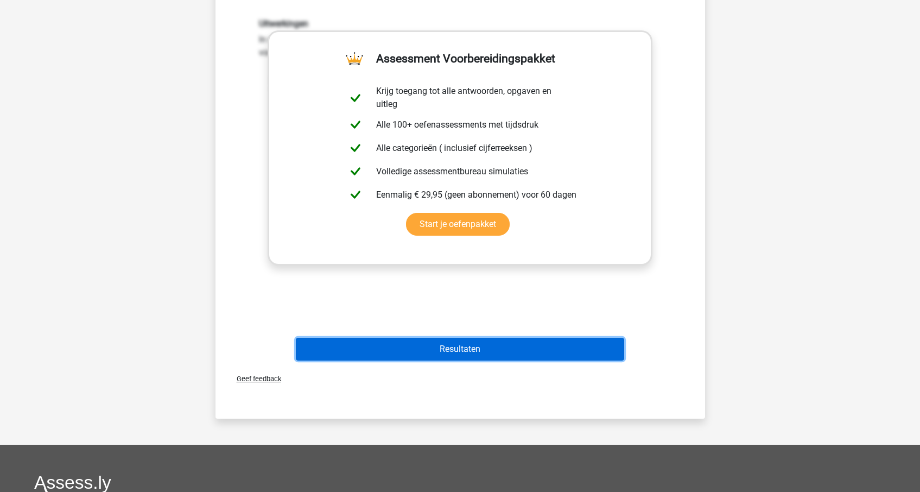
click at [473, 340] on button "Resultaten" at bounding box center [460, 349] width 328 height 23
